Goal: Complete application form

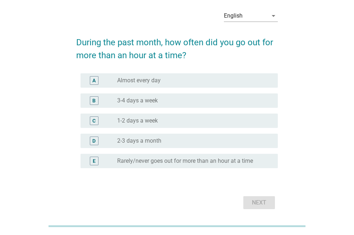
scroll to position [17, 0]
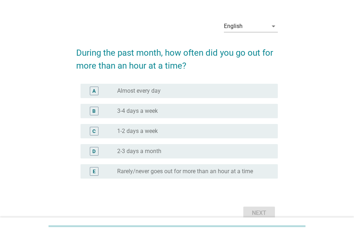
click at [164, 128] on div "radio_button_unchecked 1-2 days a week" at bounding box center [191, 131] width 149 height 7
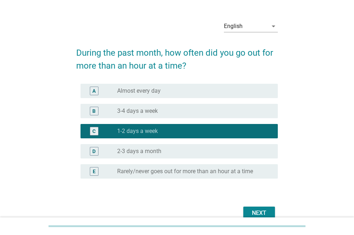
click at [262, 211] on div "Next" at bounding box center [259, 213] width 20 height 9
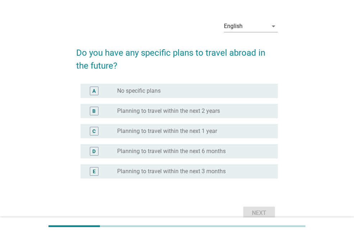
scroll to position [0, 0]
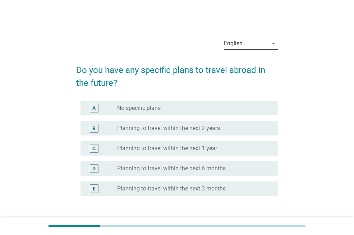
click at [256, 38] on div "English" at bounding box center [246, 44] width 44 height 12
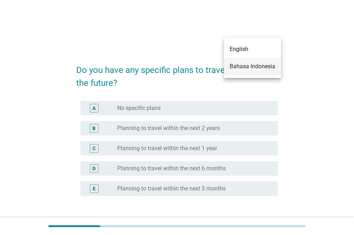
click at [259, 66] on div "Bahasa Indonesia" at bounding box center [253, 66] width 46 height 9
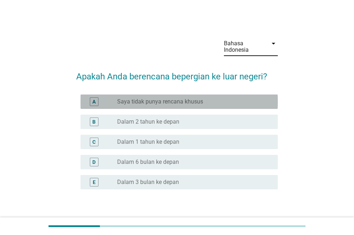
click at [209, 101] on div "radio_button_unchecked Saya tidak punya rencana khusus" at bounding box center [191, 101] width 149 height 7
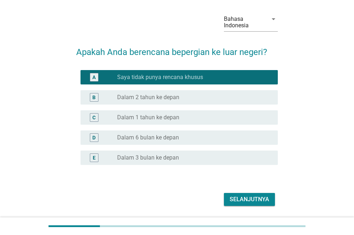
scroll to position [47, 0]
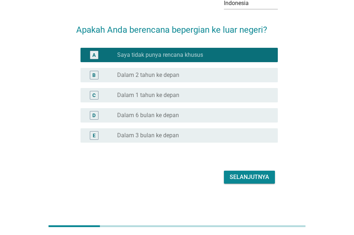
click at [260, 178] on div "Selanjutnya" at bounding box center [250, 177] width 40 height 9
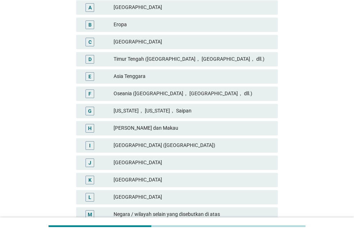
scroll to position [144, 0]
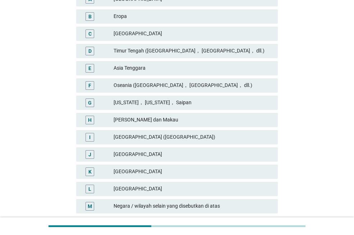
click at [147, 172] on div "[GEOGRAPHIC_DATA]" at bounding box center [193, 172] width 159 height 9
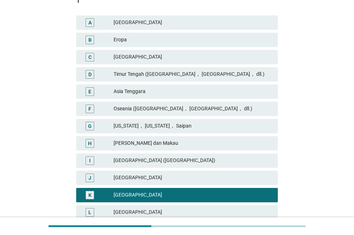
scroll to position [108, 0]
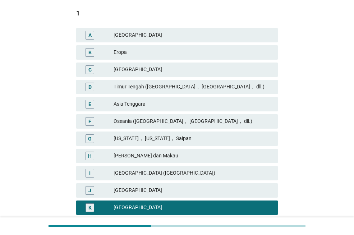
click at [206, 104] on div "Asia Tenggara" at bounding box center [193, 104] width 159 height 9
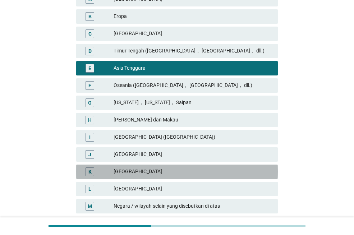
click at [163, 170] on div "[GEOGRAPHIC_DATA]" at bounding box center [193, 172] width 159 height 9
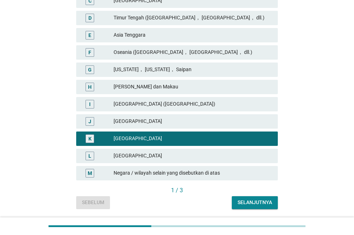
scroll to position [200, 0]
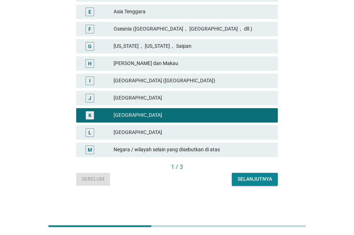
click at [248, 180] on div "Selanjutnya" at bounding box center [255, 179] width 35 height 8
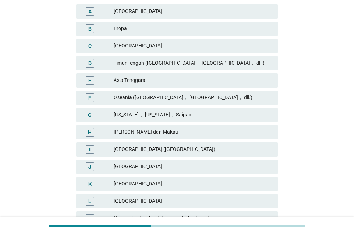
scroll to position [144, 0]
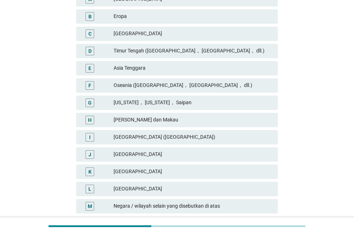
click at [154, 67] on div "Asia Tenggara" at bounding box center [193, 68] width 159 height 9
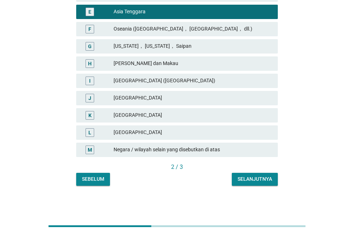
scroll to position [164, 0]
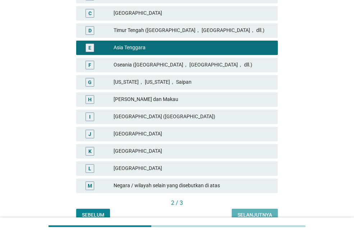
click at [251, 214] on div "Selanjutnya" at bounding box center [255, 215] width 35 height 8
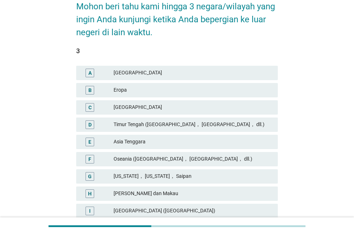
scroll to position [144, 0]
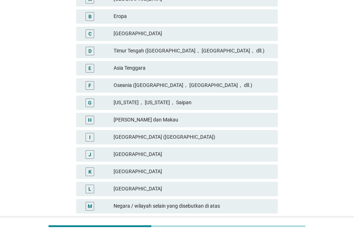
click at [178, 81] on div "Oseania ([GEOGRAPHIC_DATA]， [GEOGRAPHIC_DATA]， dll.)" at bounding box center [193, 85] width 159 height 9
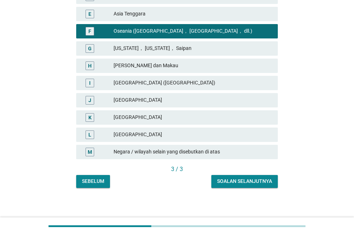
scroll to position [200, 0]
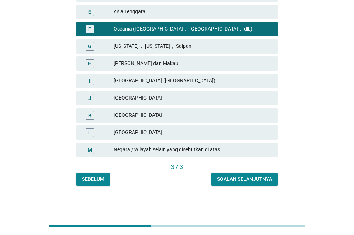
click at [240, 179] on div "Soalan selanjutnya" at bounding box center [244, 179] width 55 height 8
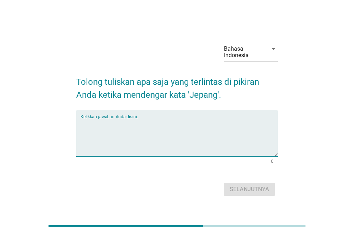
click at [127, 120] on textarea "Ketikkan jawaban Anda disini." at bounding box center [179, 138] width 197 height 38
click at [225, 135] on textarea "Anime" at bounding box center [179, 138] width 197 height 38
type textarea "Anime"
click at [259, 184] on button "Selanjutnya" at bounding box center [249, 189] width 51 height 13
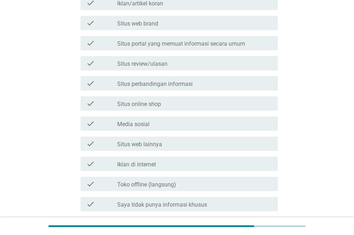
scroll to position [252, 0]
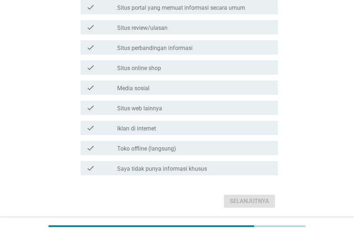
click at [227, 90] on div "check_box_outline_blank Media sosial" at bounding box center [194, 87] width 155 height 9
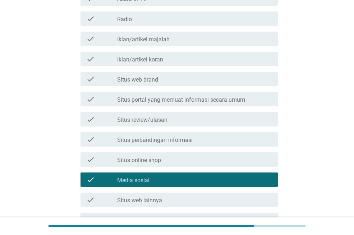
scroll to position [180, 0]
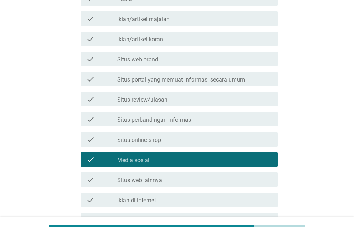
click at [183, 98] on div "check_box_outline_blank Situs review/ulasan" at bounding box center [194, 99] width 155 height 9
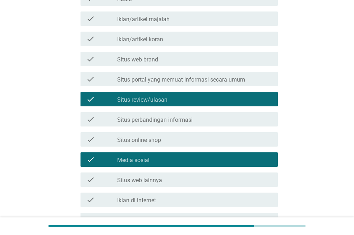
click at [184, 78] on label "Situs portal yang memuat informasi secara umum" at bounding box center [181, 79] width 128 height 7
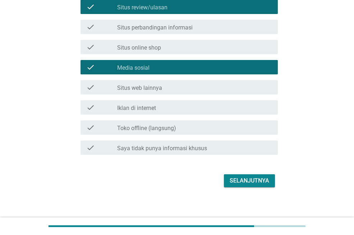
scroll to position [276, 0]
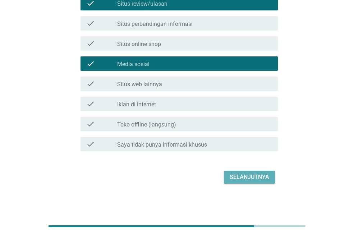
click at [261, 178] on div "Selanjutnya" at bounding box center [250, 177] width 40 height 9
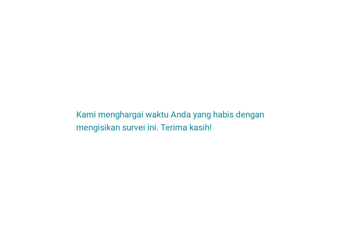
scroll to position [0, 0]
